Goal: Task Accomplishment & Management: Manage account settings

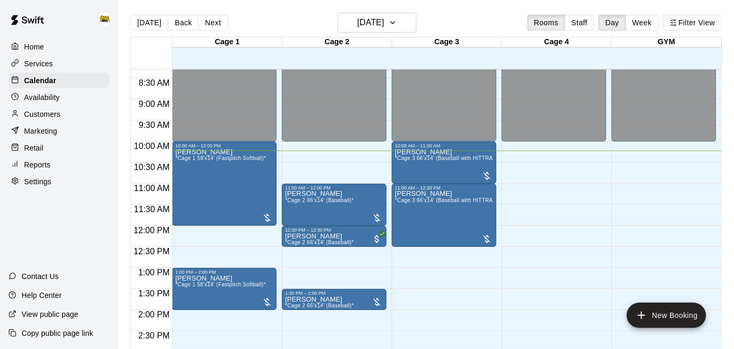
scroll to position [349, 0]
click at [326, 202] on span "*Cage 2 66'x14' (Baseball)*" at bounding box center [319, 201] width 69 height 6
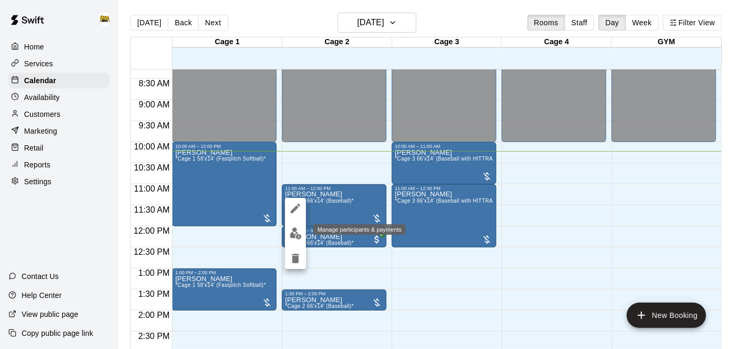
click at [298, 233] on img "edit" at bounding box center [296, 233] width 12 height 12
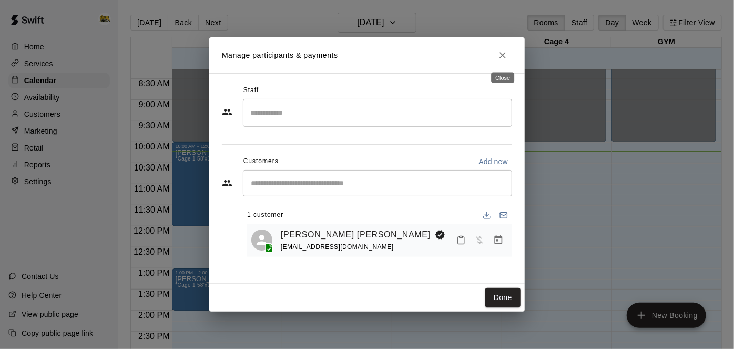
click at [502, 57] on icon "Close" at bounding box center [502, 55] width 11 height 11
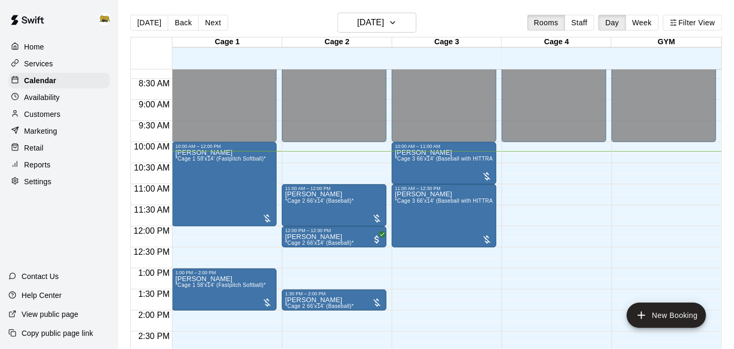
click at [36, 47] on p "Home" at bounding box center [34, 47] width 20 height 11
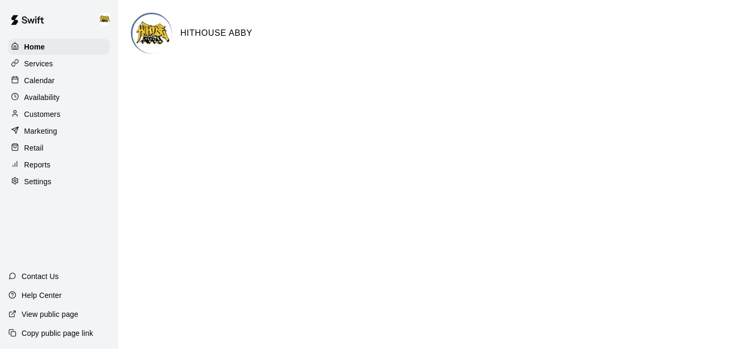
click at [39, 77] on p "Calendar" at bounding box center [39, 80] width 31 height 11
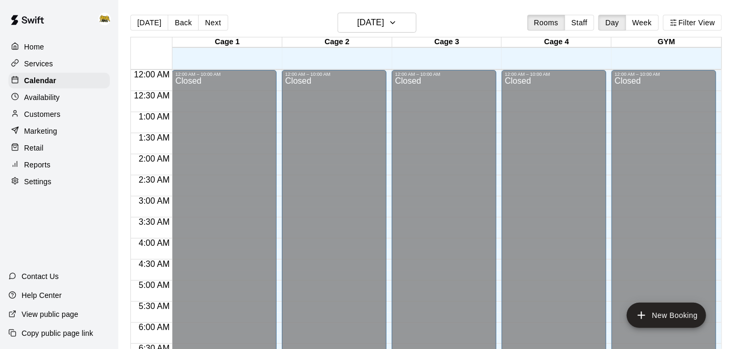
scroll to position [430, 0]
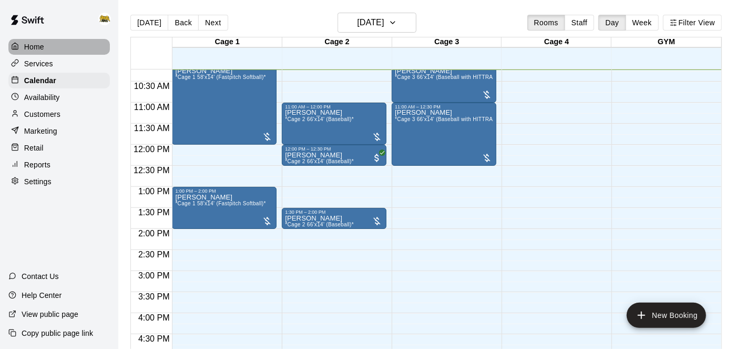
click at [40, 48] on p "Home" at bounding box center [34, 47] width 20 height 11
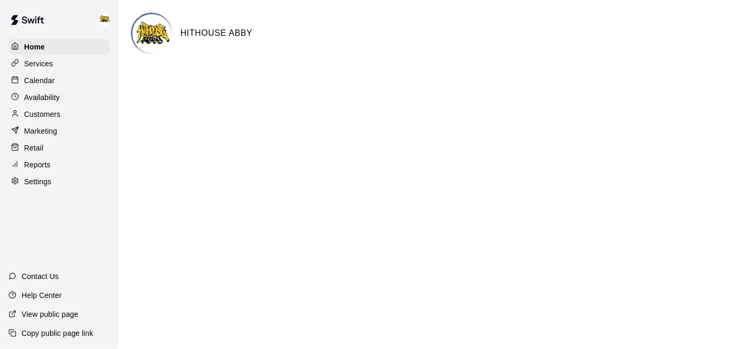
click at [53, 80] on p "Calendar" at bounding box center [39, 80] width 31 height 11
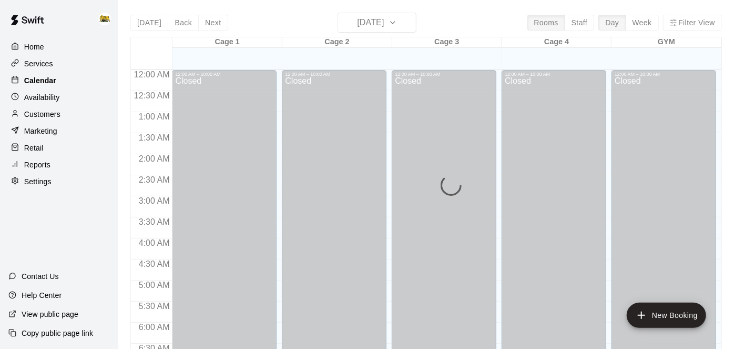
scroll to position [430, 0]
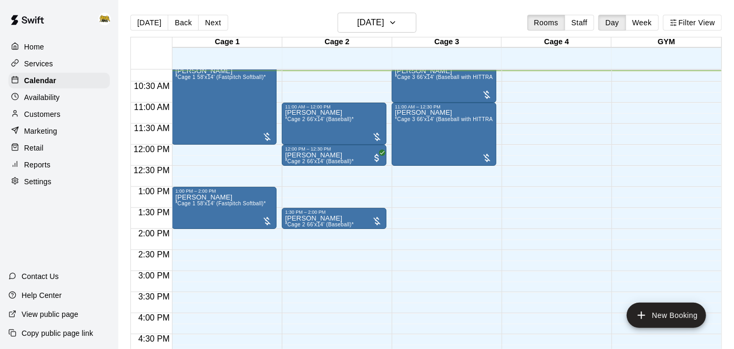
click at [452, 320] on div "12:00 AM – 10:00 AM Closed 10:00 AM – 11:00 AM [PERSON_NAME] *Cage 3 66'x14' (B…" at bounding box center [444, 145] width 105 height 1010
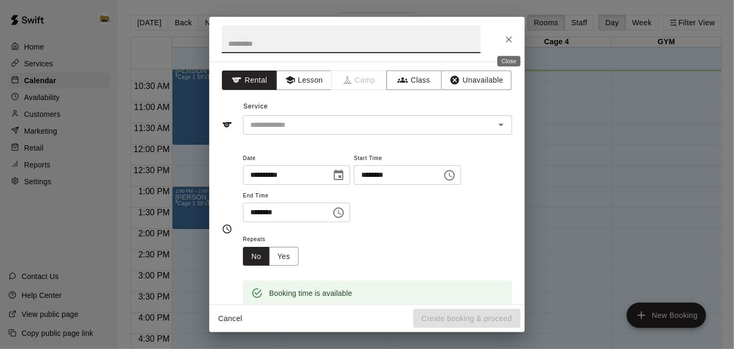
click at [511, 43] on icon "Close" at bounding box center [509, 39] width 11 height 11
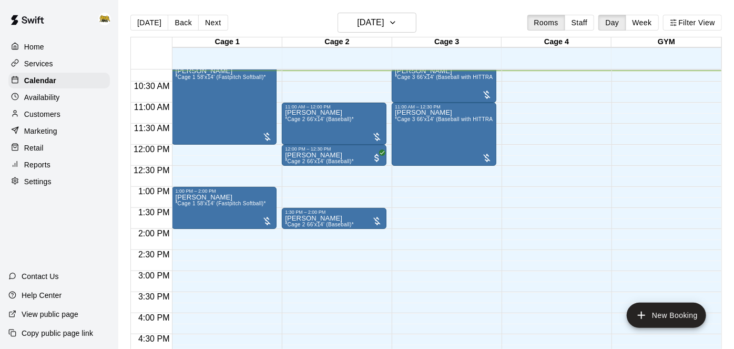
click at [42, 48] on p "Home" at bounding box center [34, 47] width 20 height 11
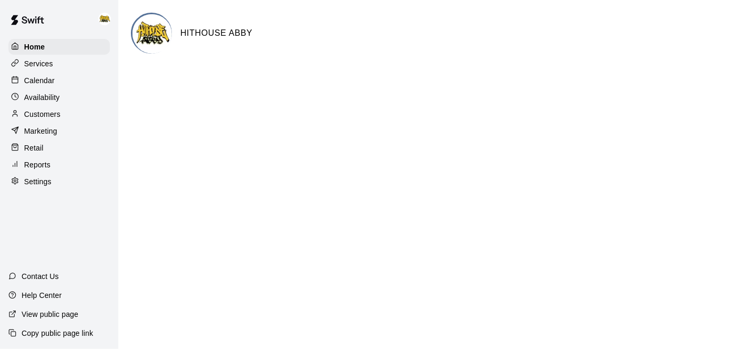
click at [42, 77] on p "Calendar" at bounding box center [39, 80] width 31 height 11
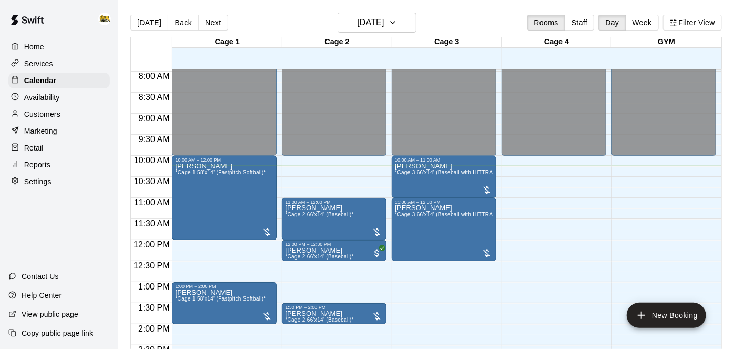
scroll to position [334, 0]
click at [375, 22] on h6 "[DATE]" at bounding box center [370, 22] width 27 height 15
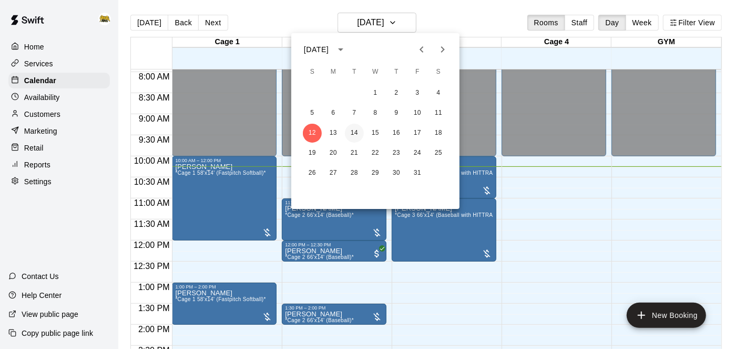
click at [357, 136] on button "14" at bounding box center [354, 133] width 19 height 19
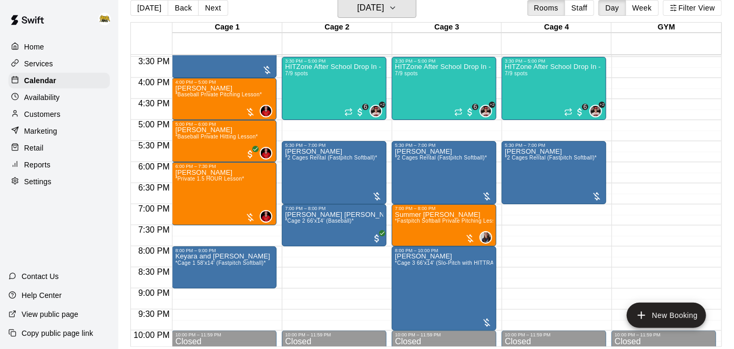
scroll to position [651, 0]
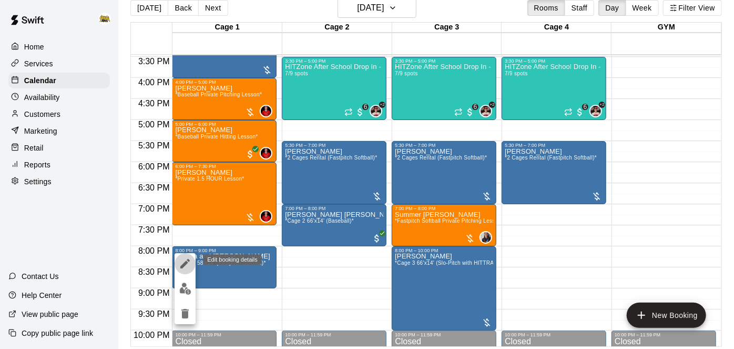
click at [185, 267] on icon "edit" at bounding box center [185, 263] width 13 height 13
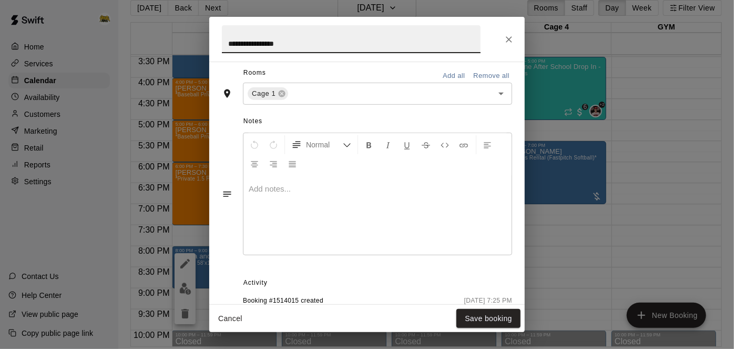
scroll to position [307, 0]
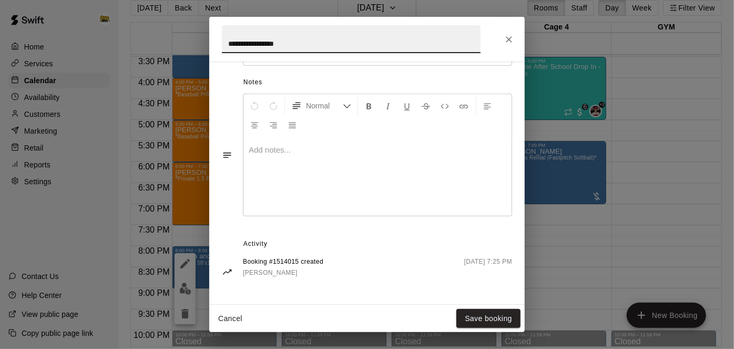
click at [236, 321] on button "Cancel" at bounding box center [231, 318] width 34 height 19
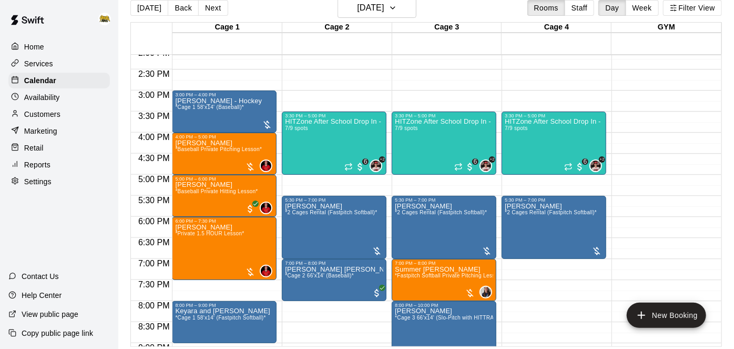
scroll to position [569, 0]
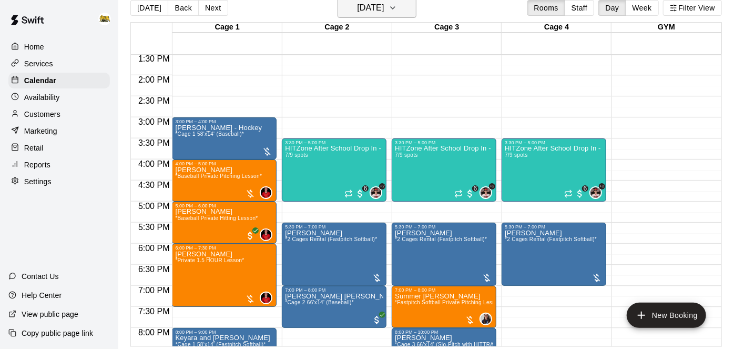
click at [384, 10] on h6 "[DATE]" at bounding box center [370, 8] width 27 height 15
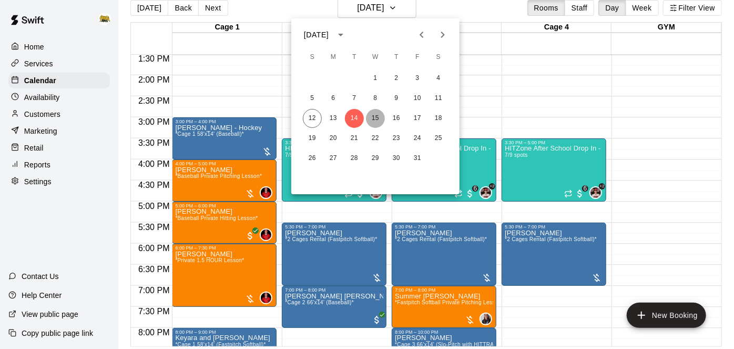
click at [380, 122] on button "15" at bounding box center [375, 118] width 19 height 19
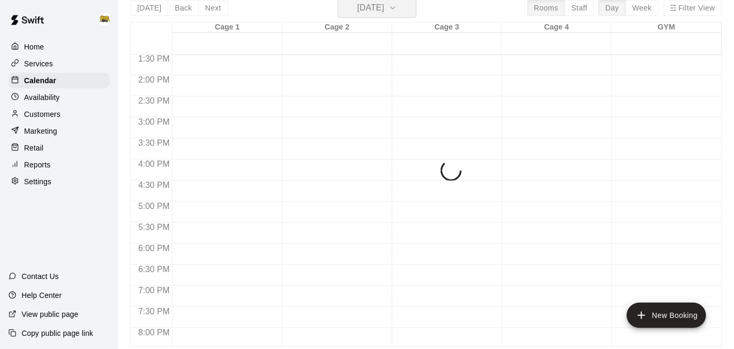
scroll to position [13, 0]
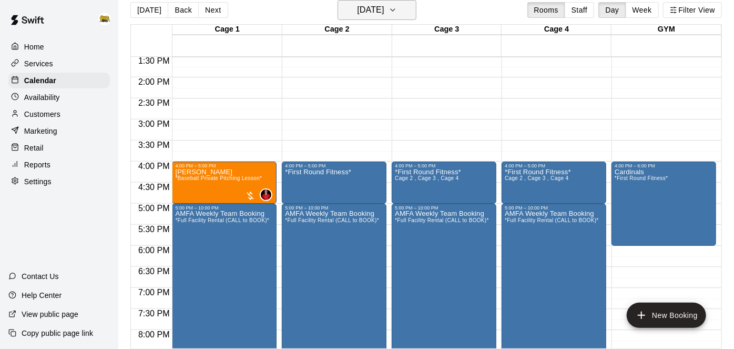
click at [384, 9] on h6 "[DATE]" at bounding box center [370, 10] width 27 height 15
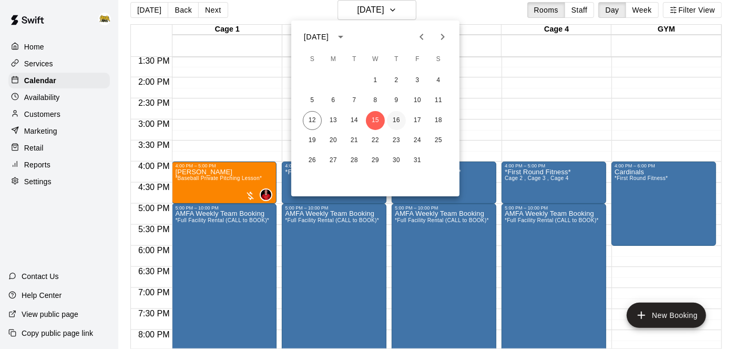
click at [401, 125] on button "16" at bounding box center [396, 120] width 19 height 19
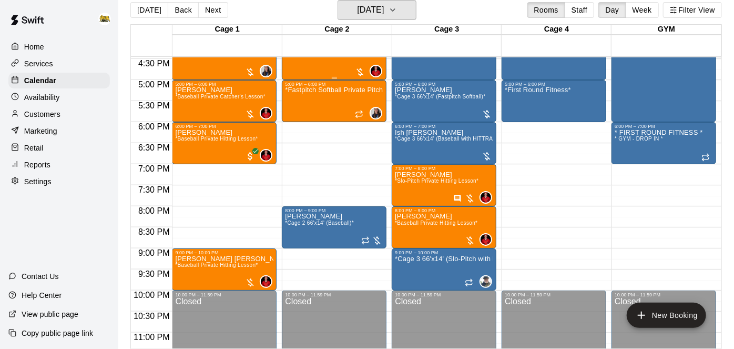
scroll to position [545, 0]
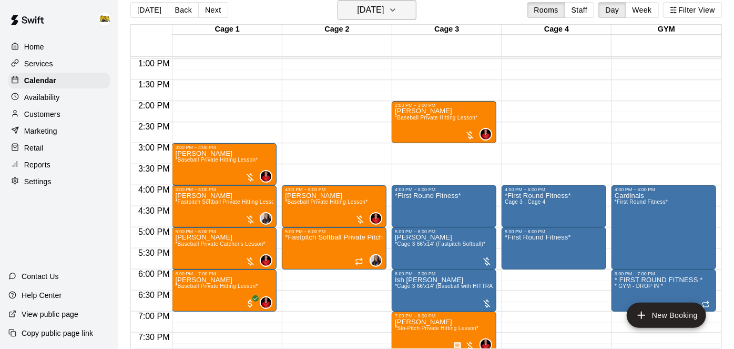
click at [384, 11] on h6 "[DATE]" at bounding box center [370, 10] width 27 height 15
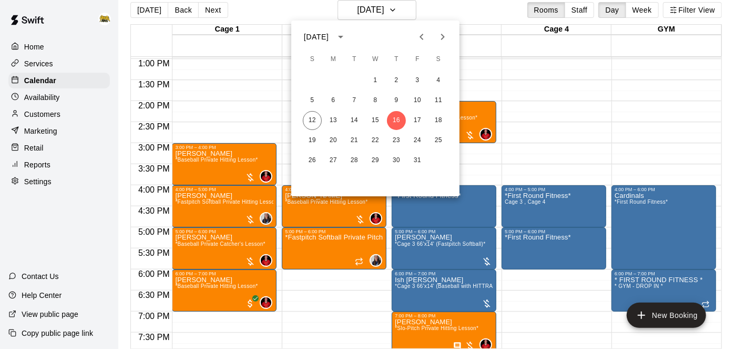
click at [563, 140] on div at bounding box center [367, 174] width 734 height 349
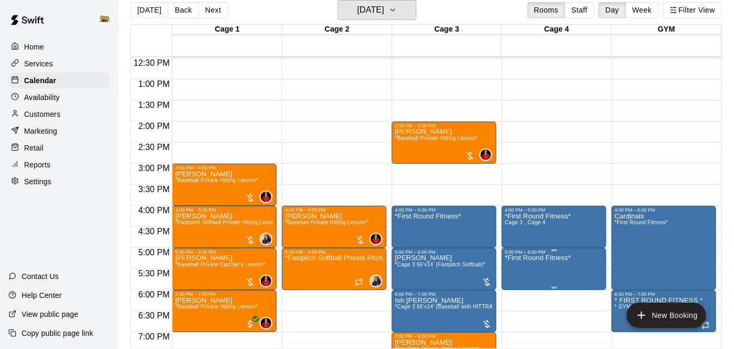
scroll to position [524, 0]
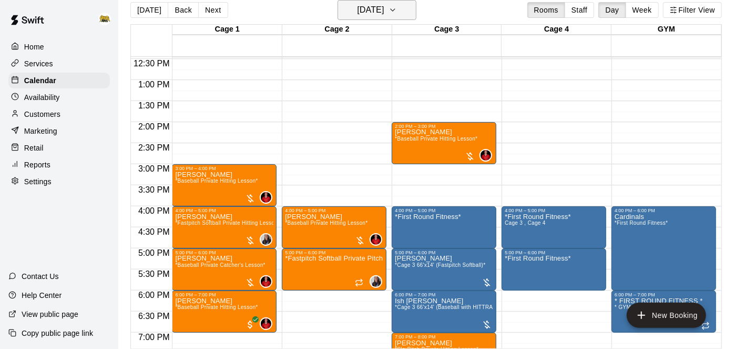
click at [384, 13] on h6 "[DATE]" at bounding box center [370, 10] width 27 height 15
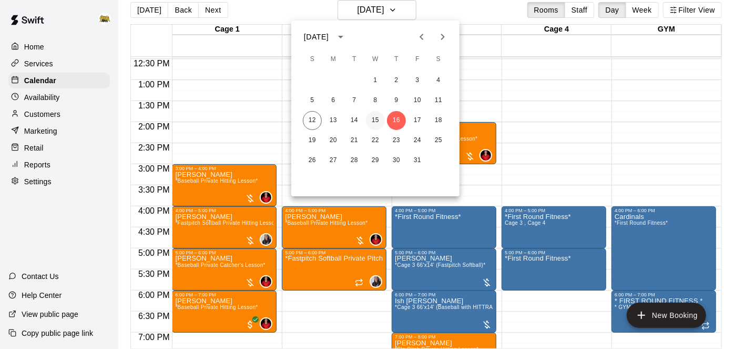
click at [377, 121] on button "15" at bounding box center [375, 120] width 19 height 19
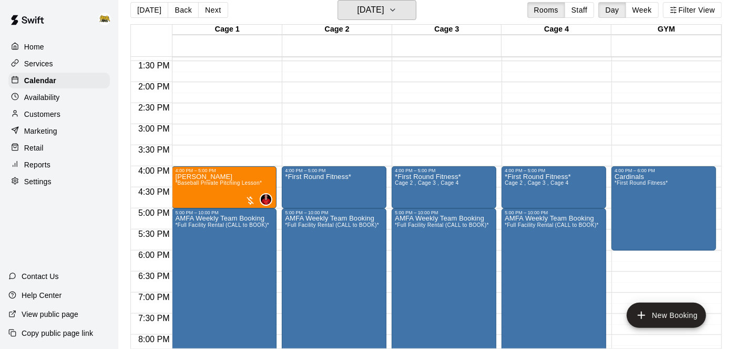
scroll to position [562, 0]
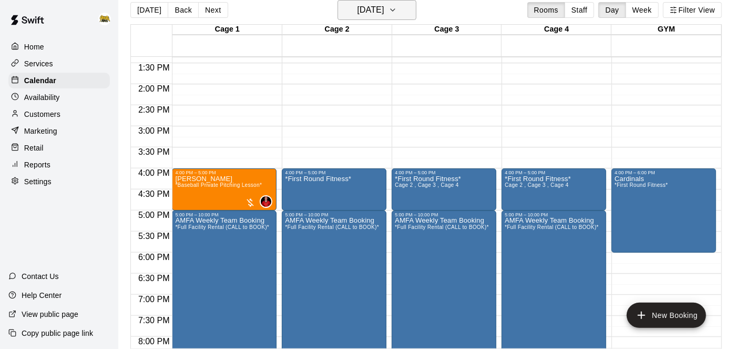
click at [384, 15] on h6 "[DATE]" at bounding box center [370, 10] width 27 height 15
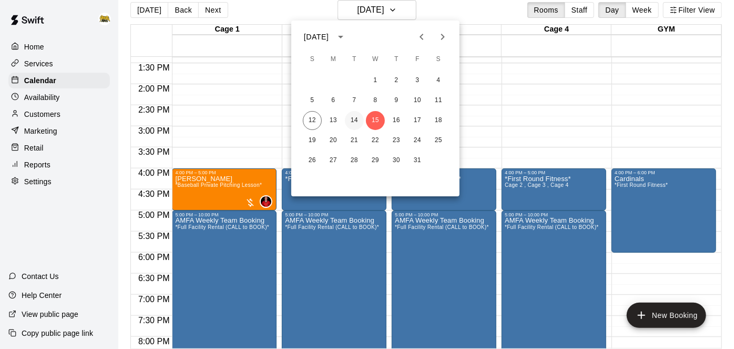
click at [354, 117] on button "14" at bounding box center [354, 120] width 19 height 19
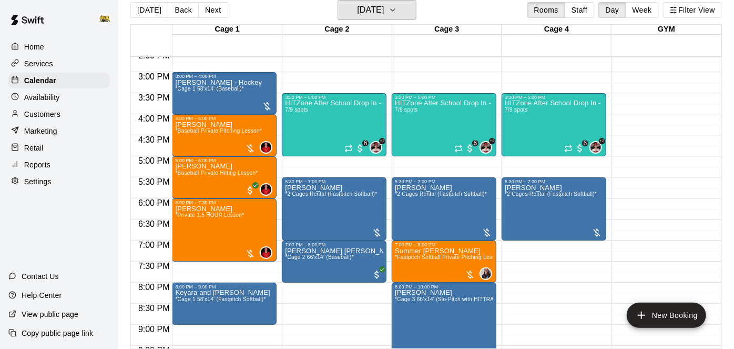
scroll to position [610, 0]
